Goal: Information Seeking & Learning: Learn about a topic

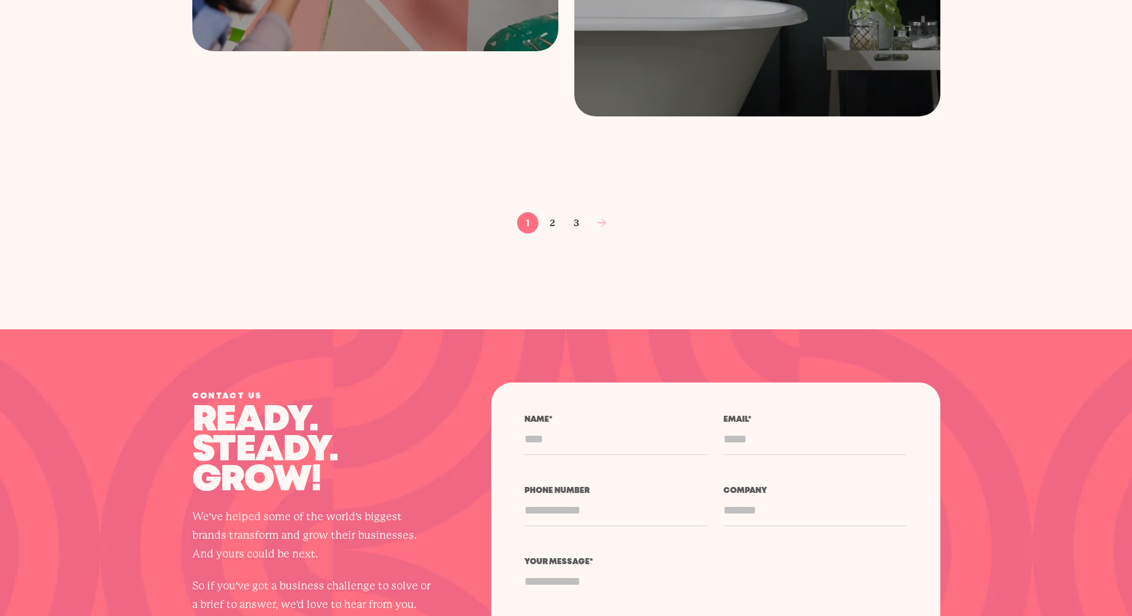
scroll to position [2234, 0]
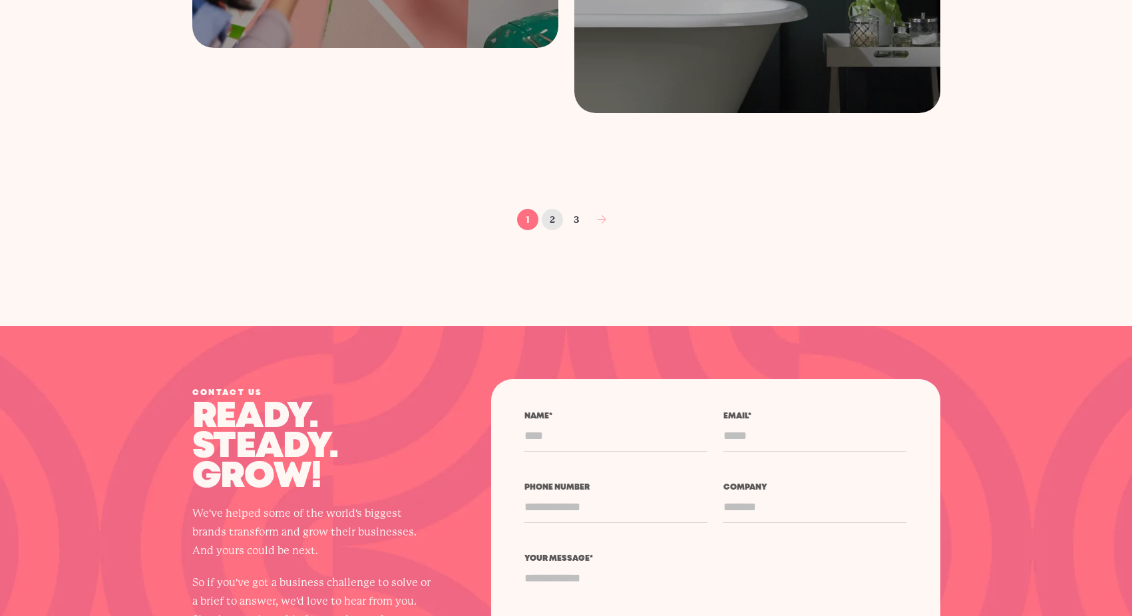
click at [549, 215] on link "2" at bounding box center [551, 219] width 21 height 21
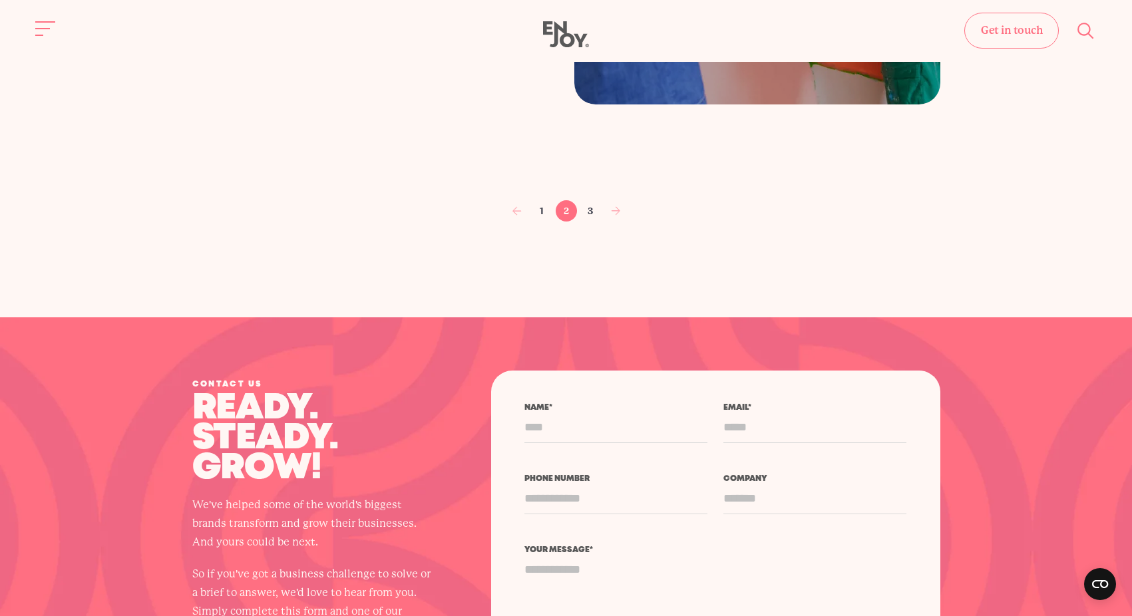
scroll to position [2237, 0]
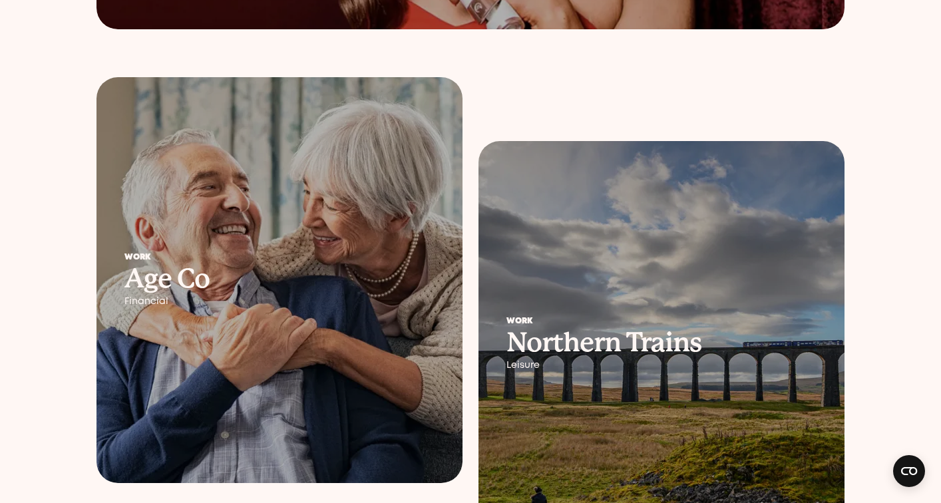
scroll to position [1404, 0]
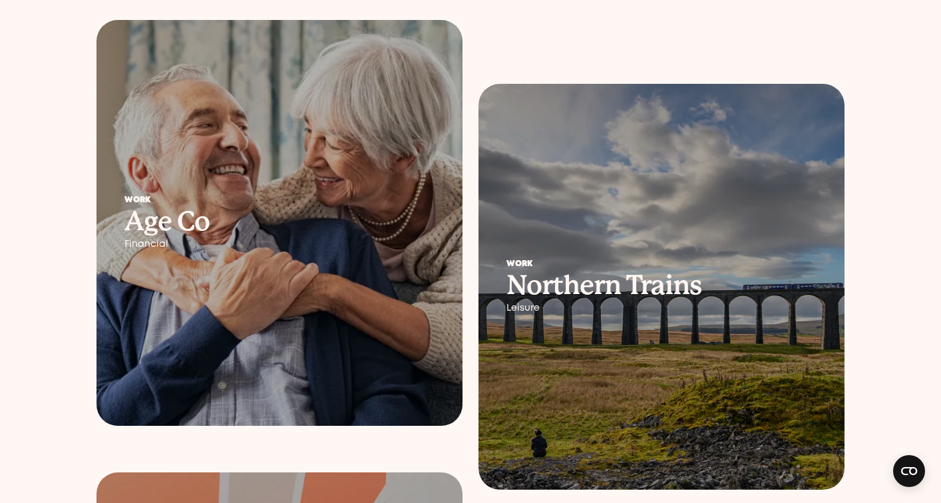
click at [323, 195] on div "Work Age Co Financial" at bounding box center [279, 222] width 366 height 109
